Goal: Task Accomplishment & Management: Use online tool/utility

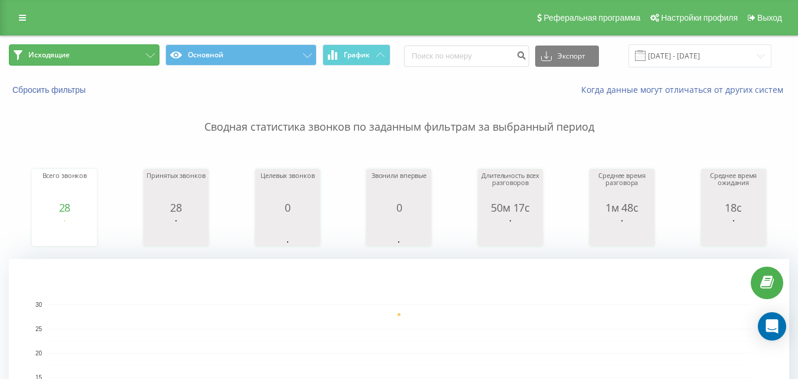
click at [105, 63] on button "Исходящие" at bounding box center [84, 54] width 151 height 21
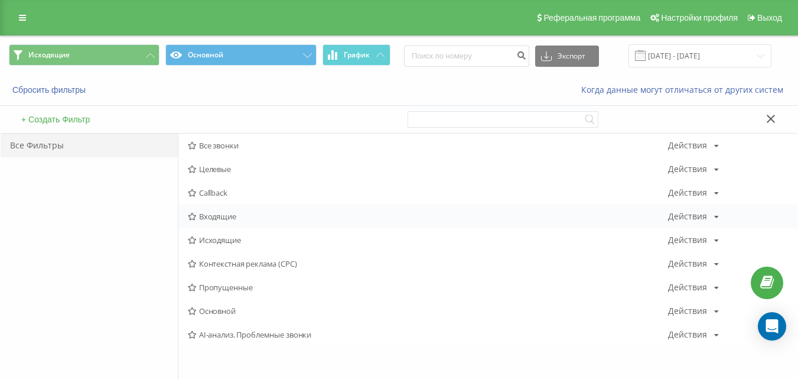
click at [210, 216] on span "Входящие" at bounding box center [428, 216] width 480 height 8
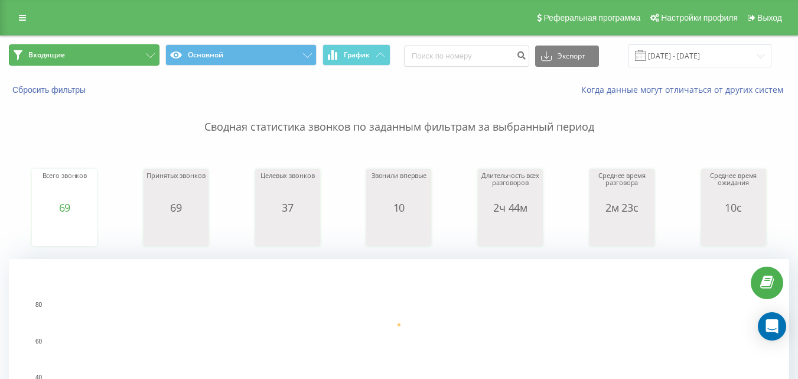
click at [116, 45] on button "Входящие" at bounding box center [84, 54] width 151 height 21
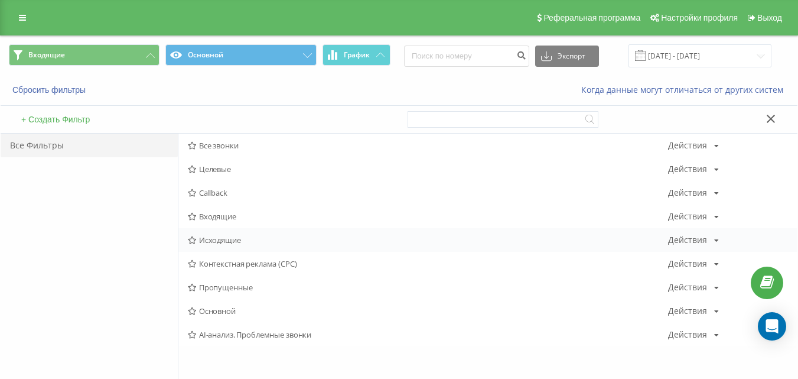
click at [220, 236] on span "Исходящие" at bounding box center [428, 240] width 480 height 8
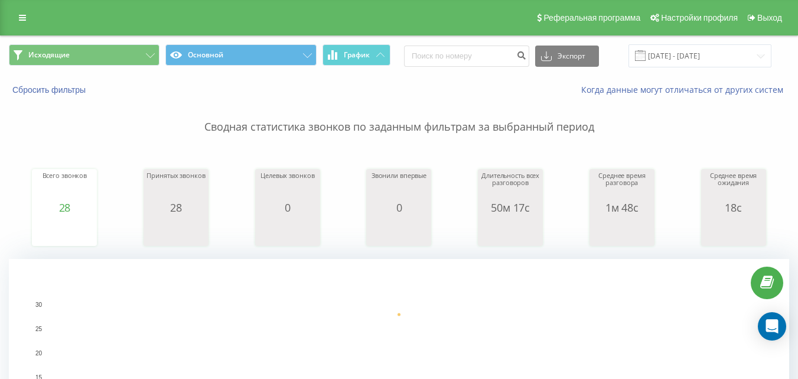
click at [464, 143] on div "Сводная статистика звонков по заданным фильтрам за выбранный период Всего звонк…" at bounding box center [399, 295] width 780 height 399
